Goal: Task Accomplishment & Management: Use online tool/utility

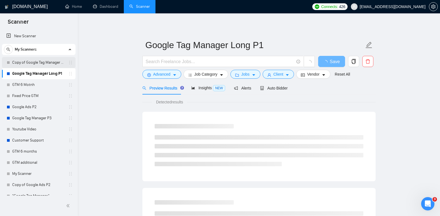
click at [52, 62] on link "Copy of Google Tag Manager Long P1" at bounding box center [38, 62] width 53 height 11
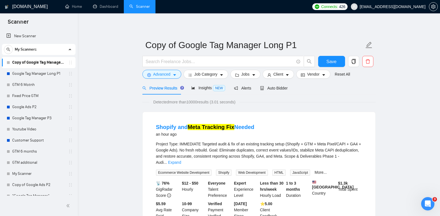
click at [49, 74] on link "Google Tag Manager Long P1" at bounding box center [38, 73] width 53 height 11
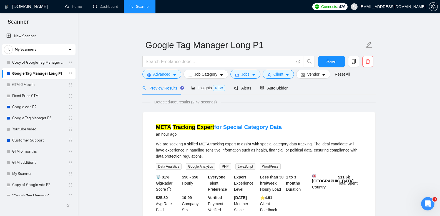
click at [58, 67] on link "Copy of Google Tag Manager Long P1" at bounding box center [38, 62] width 53 height 11
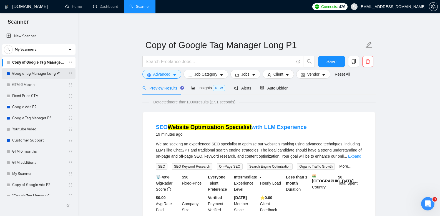
click at [49, 74] on link "Google Tag Manager Long P1" at bounding box center [38, 73] width 53 height 11
